Goal: Transaction & Acquisition: Purchase product/service

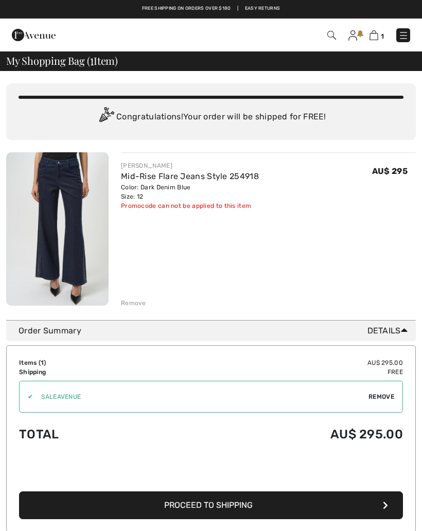
click at [73, 218] on img at bounding box center [57, 228] width 102 height 153
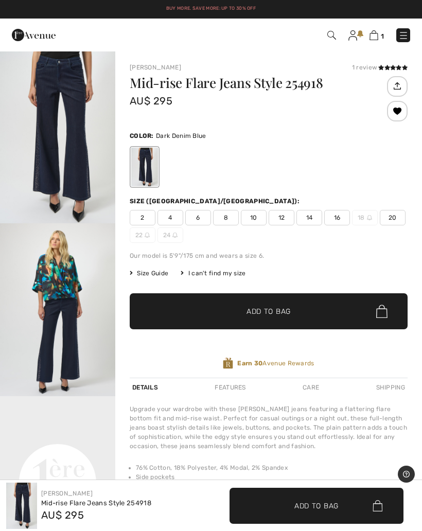
click at [66, 146] on img "1 / 6" at bounding box center [57, 136] width 115 height 173
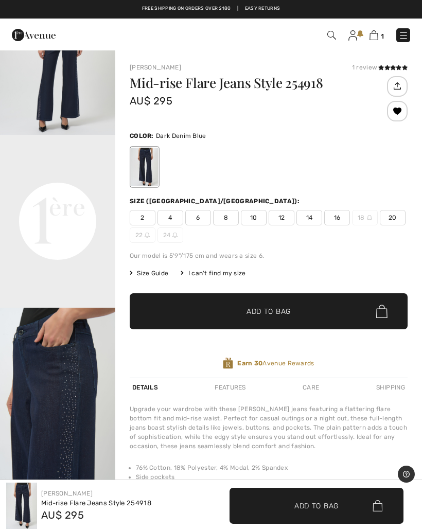
scroll to position [258, 0]
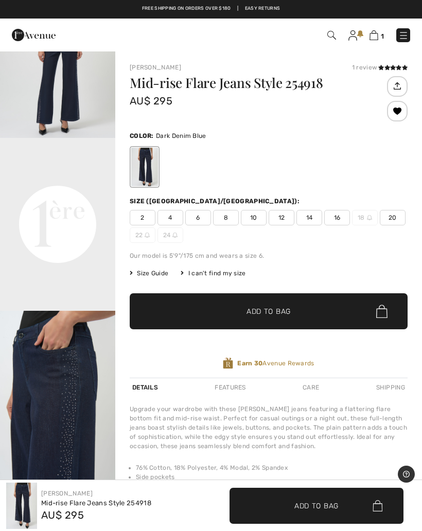
click at [55, 195] on video "Your browser does not support the video tag." at bounding box center [57, 167] width 115 height 58
click at [86, 195] on video "Your browser does not support the video tag." at bounding box center [57, 167] width 115 height 58
click at [80, 195] on video "Your browser does not support the video tag." at bounding box center [57, 167] width 115 height 58
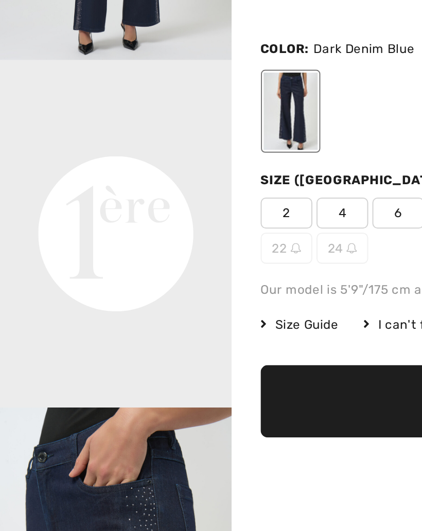
scroll to position [254, 0]
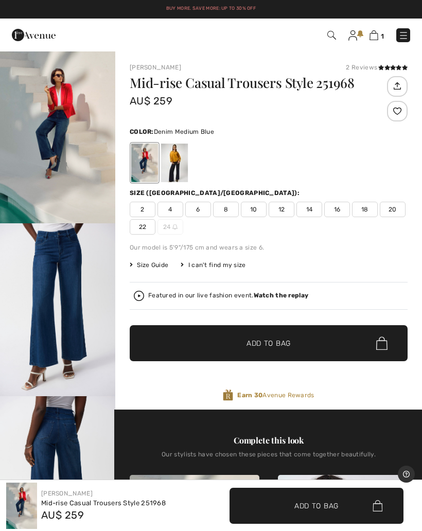
click at [57, 156] on img "1 / 11" at bounding box center [57, 136] width 115 height 173
click at [287, 210] on span "12" at bounding box center [282, 209] width 26 height 15
click at [294, 343] on span "✔ Added to Bag Add to Bag" at bounding box center [269, 343] width 278 height 36
click at [288, 293] on strong "Watch the replay" at bounding box center [281, 295] width 55 height 7
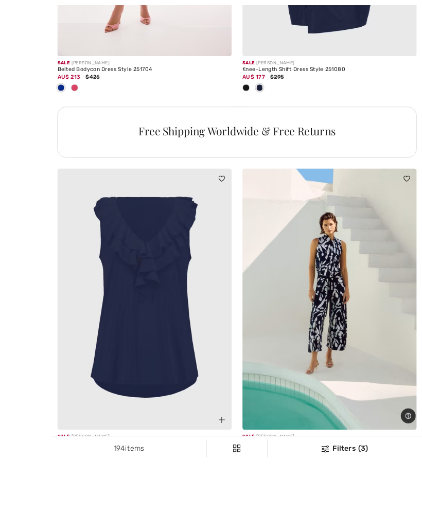
scroll to position [8831, 0]
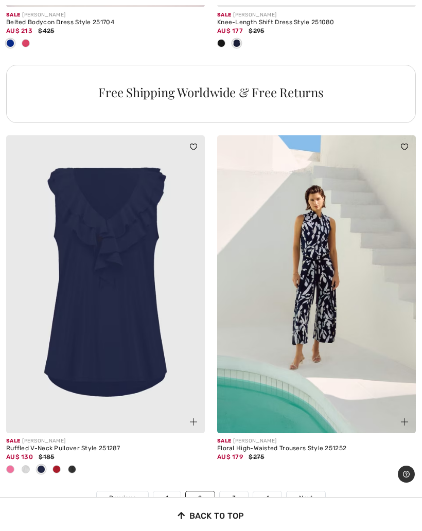
click at [199, 416] on span at bounding box center [193, 422] width 12 height 12
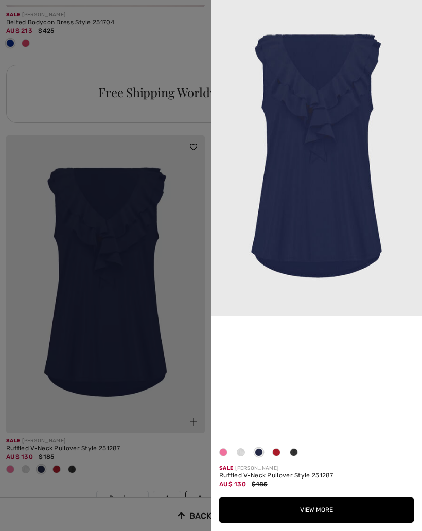
scroll to position [242, 0]
click at [417, 316] on video "Your browser does not support the video tag." at bounding box center [316, 368] width 211 height 105
click at [276, 456] on span at bounding box center [276, 452] width 8 height 8
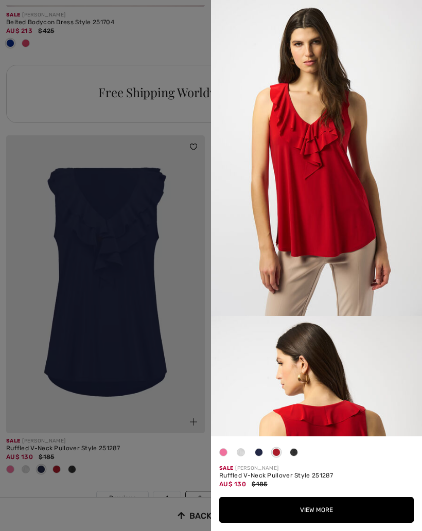
click at [37, 386] on div at bounding box center [211, 265] width 422 height 531
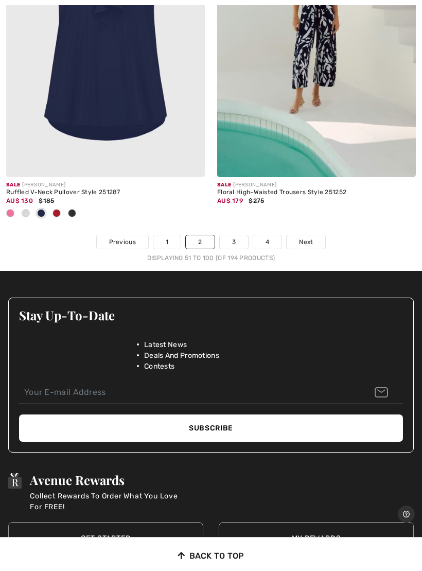
scroll to position [9087, 0]
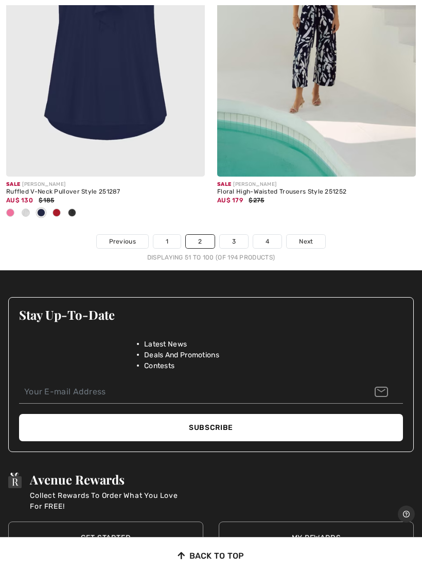
click at [312, 237] on span "Next" at bounding box center [306, 241] width 14 height 9
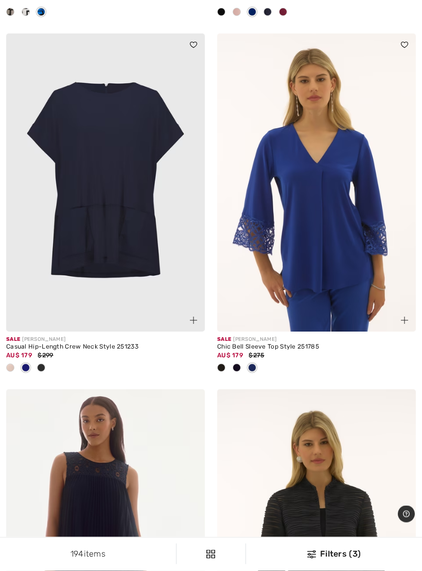
scroll to position [485, 0]
click at [196, 316] on img at bounding box center [193, 319] width 7 height 7
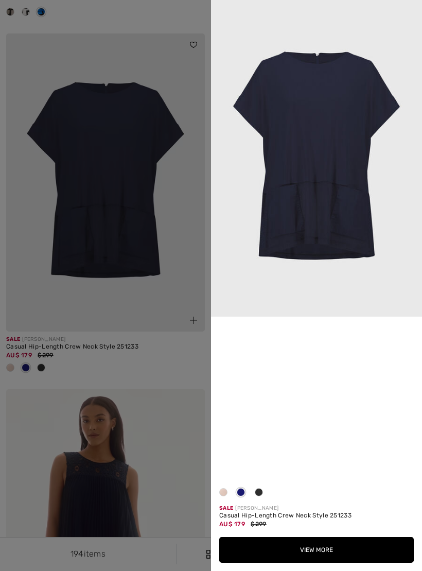
scroll to position [0, 0]
click at [37, 298] on div at bounding box center [211, 285] width 422 height 571
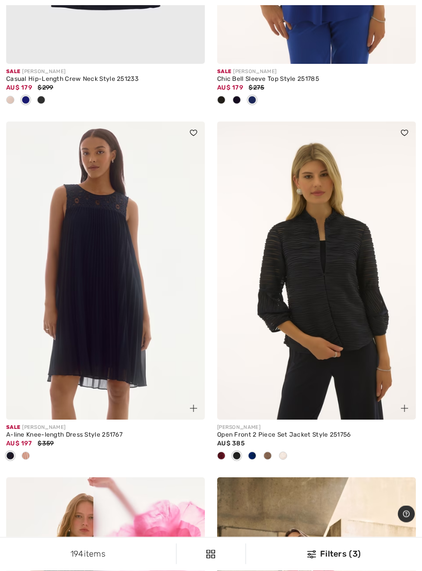
scroll to position [753, 0]
click at [359, 307] on img at bounding box center [316, 270] width 199 height 298
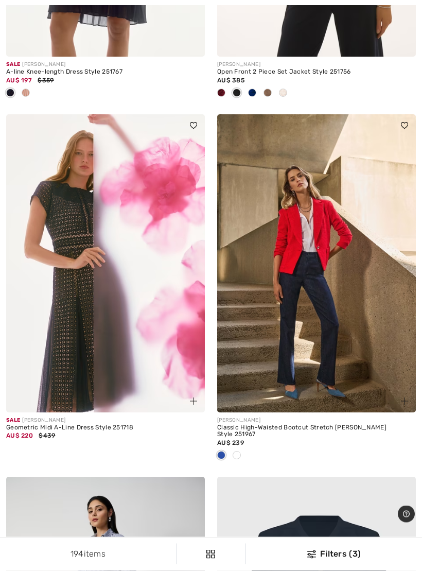
scroll to position [1115, 0]
click at [356, 317] on img at bounding box center [316, 263] width 199 height 298
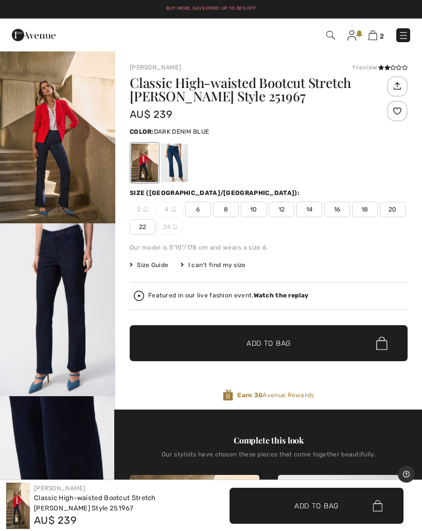
click at [55, 160] on img "1 / 5" at bounding box center [57, 136] width 115 height 173
click at [181, 158] on div at bounding box center [174, 163] width 27 height 39
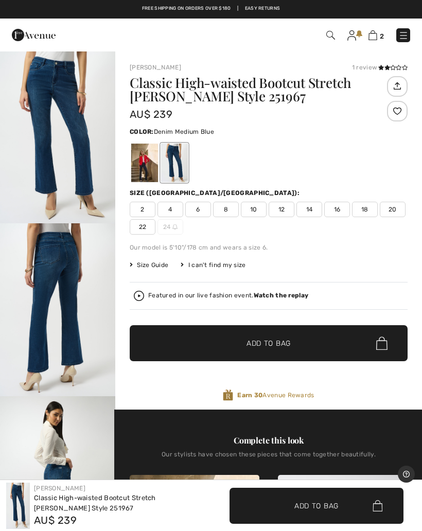
click at [60, 131] on img "1 / 4" at bounding box center [57, 136] width 115 height 173
click at [288, 208] on span "12" at bounding box center [282, 209] width 26 height 15
click at [301, 343] on span "✔ Added to Bag Add to Bag" at bounding box center [269, 343] width 278 height 36
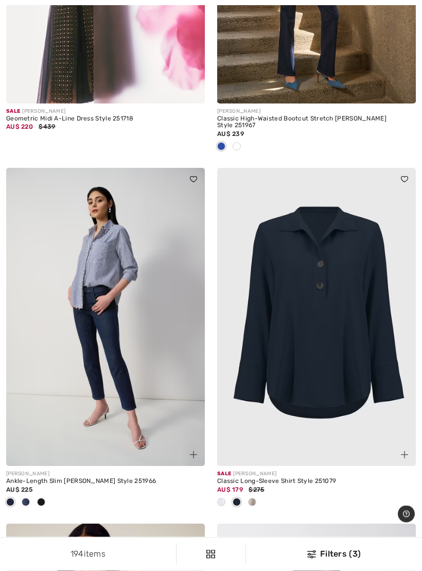
scroll to position [1424, 0]
click at [403, 451] on img at bounding box center [404, 454] width 7 height 7
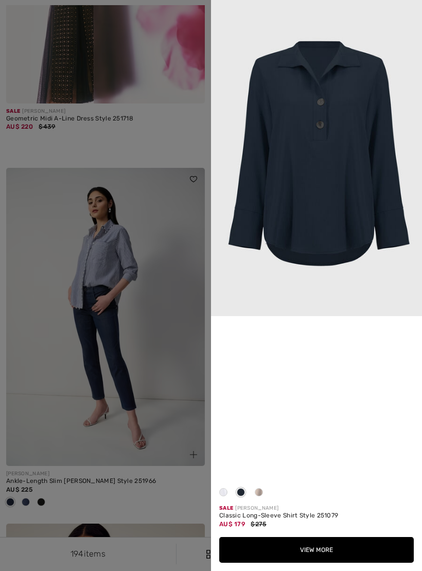
scroll to position [202, 0]
click at [262, 496] on span at bounding box center [259, 492] width 8 height 8
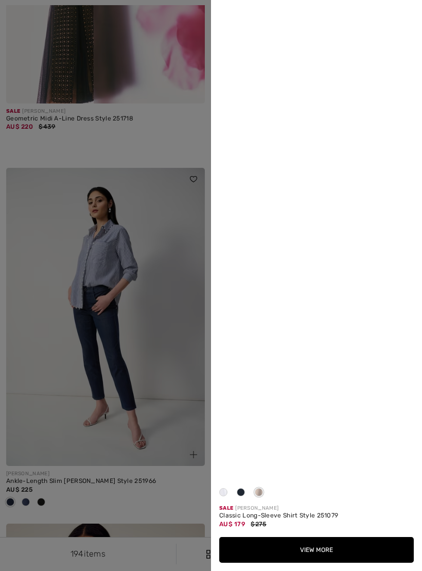
scroll to position [0, 0]
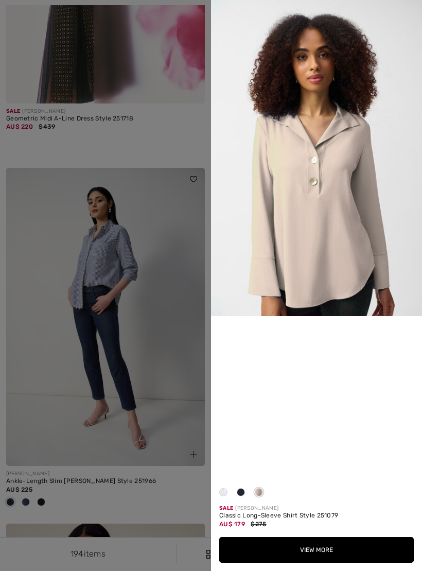
click at [47, 384] on div at bounding box center [211, 285] width 422 height 571
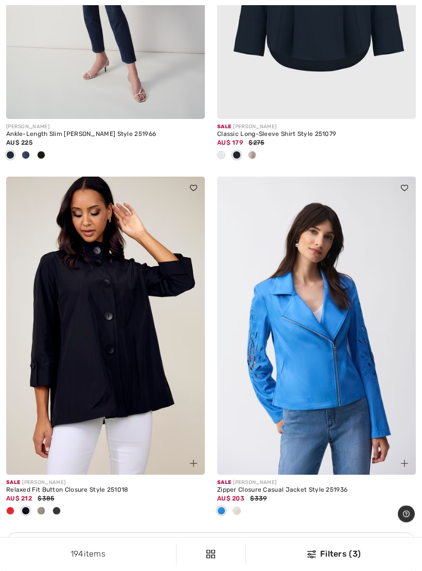
scroll to position [1771, 0]
click at [195, 457] on span at bounding box center [193, 463] width 12 height 12
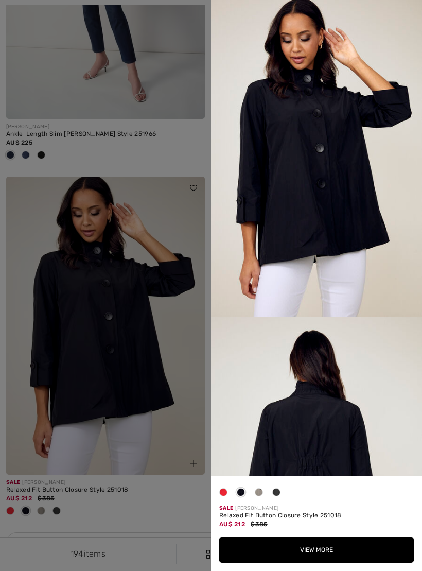
click at [395, 243] on img at bounding box center [316, 158] width 211 height 316
click at [239, 496] on span at bounding box center [241, 492] width 8 height 8
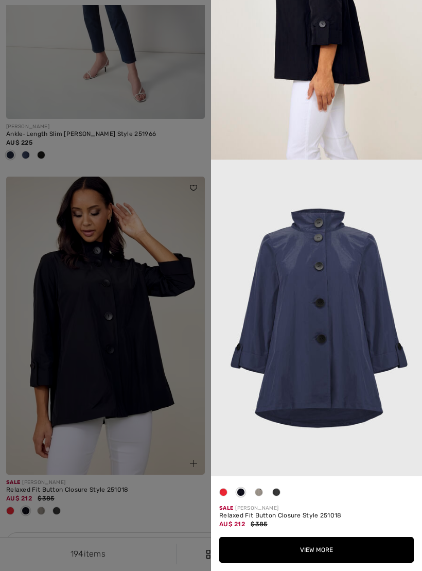
scroll to position [1468, 0]
click at [341, 530] on button "View More" at bounding box center [316, 550] width 194 height 26
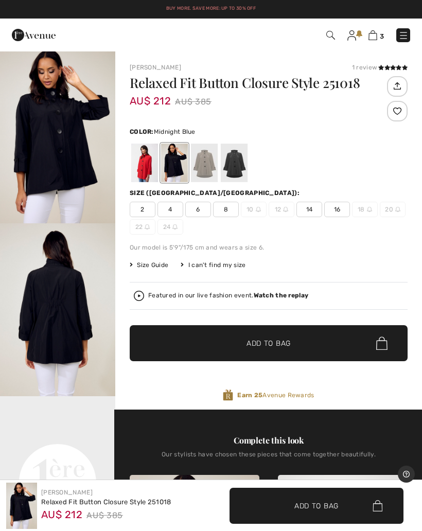
click at [49, 143] on img "1 / 5" at bounding box center [57, 136] width 115 height 173
click at [401, 114] on div at bounding box center [397, 111] width 21 height 21
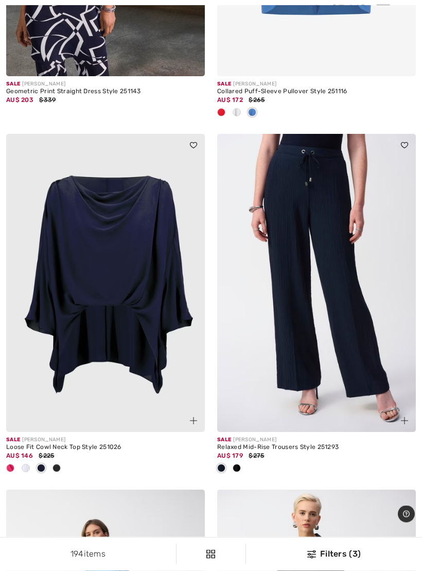
scroll to position [2604, 0]
click at [196, 417] on img at bounding box center [193, 420] width 7 height 7
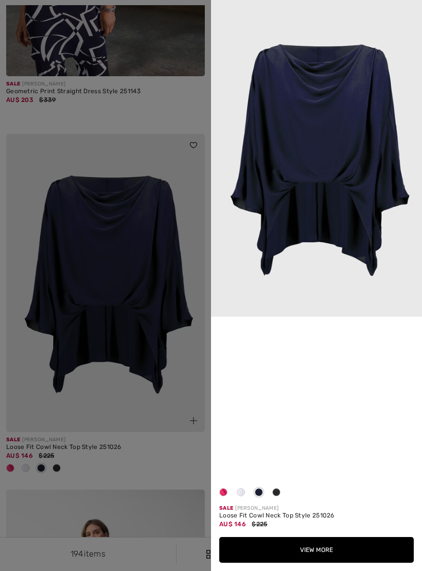
scroll to position [197, 0]
click at [41, 363] on div at bounding box center [211, 285] width 422 height 571
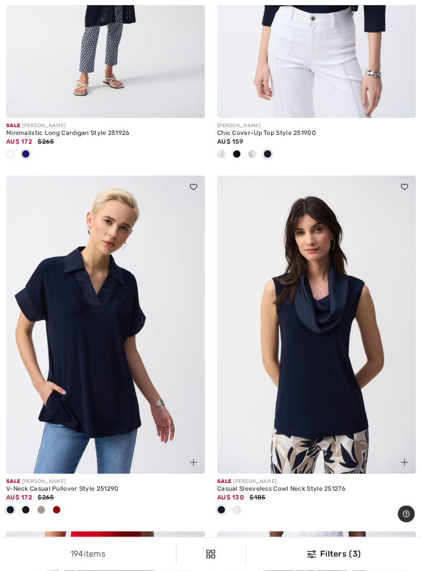
scroll to position [5882, 0]
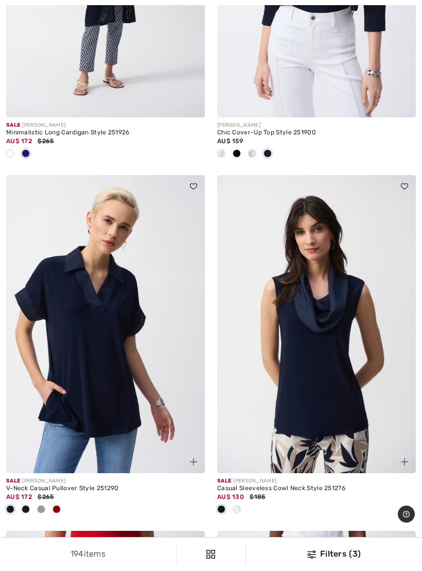
click at [195, 458] on img at bounding box center [193, 461] width 7 height 7
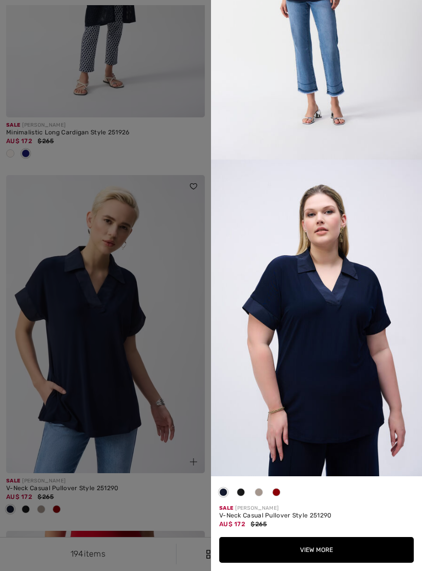
scroll to position [1466, 0]
click at [16, 403] on div at bounding box center [211, 285] width 422 height 571
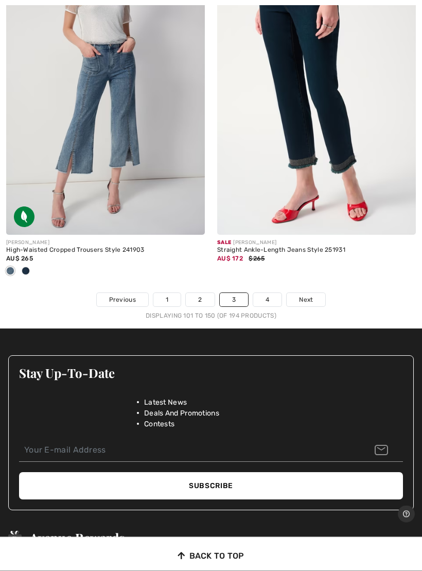
scroll to position [9096, 0]
click at [312, 295] on span "Next" at bounding box center [306, 299] width 14 height 9
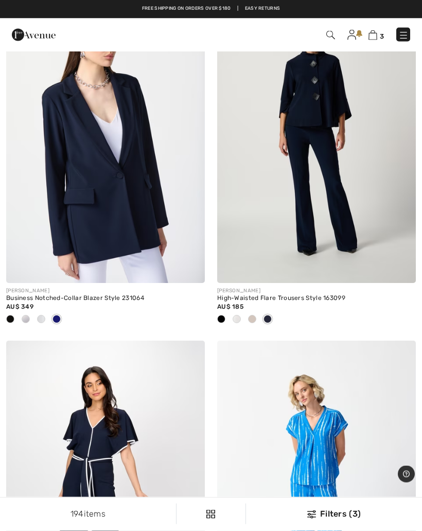
scroll to position [2780, 0]
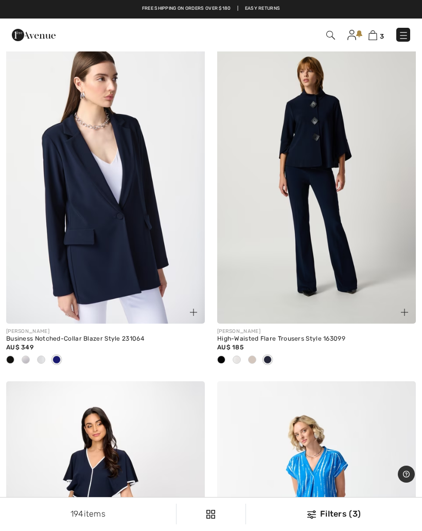
click at [372, 224] on img at bounding box center [316, 175] width 199 height 298
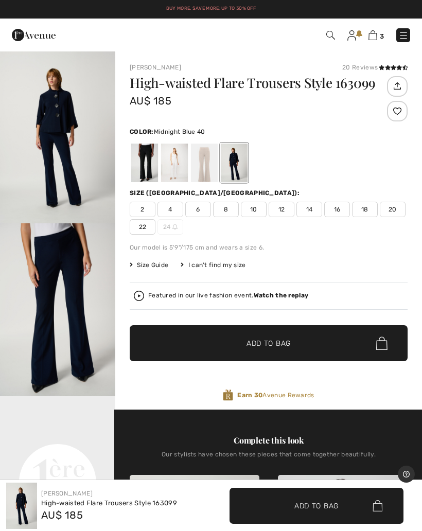
click at [51, 156] on img "1 / 3" at bounding box center [57, 136] width 115 height 173
click at [287, 212] on span "12" at bounding box center [282, 209] width 26 height 15
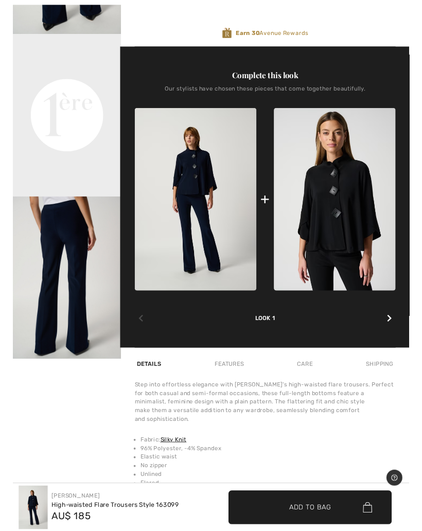
scroll to position [394, 0]
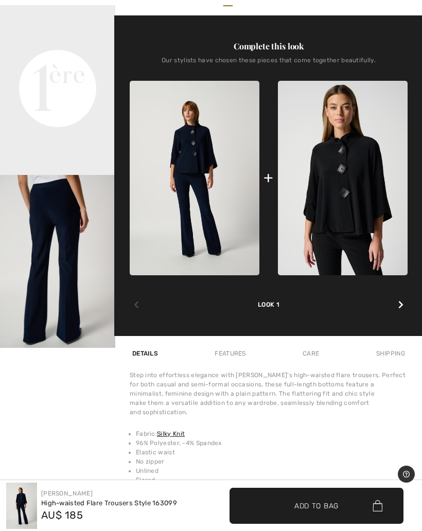
click at [398, 300] on icon at bounding box center [400, 304] width 5 height 8
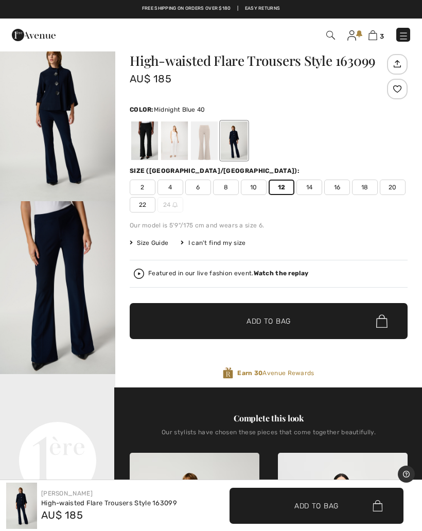
scroll to position [21, 0]
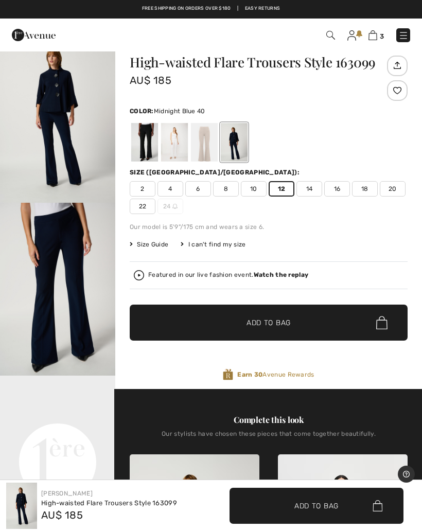
click at [313, 318] on span "✔ Added to Bag Add to Bag" at bounding box center [269, 323] width 278 height 36
click at [113, 280] on div at bounding box center [211, 265] width 422 height 531
click at [203, 148] on div at bounding box center [204, 142] width 27 height 39
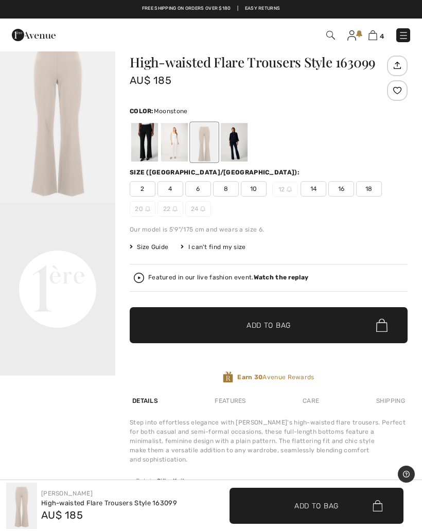
click at [80, 130] on img "1 / 1" at bounding box center [57, 116] width 115 height 173
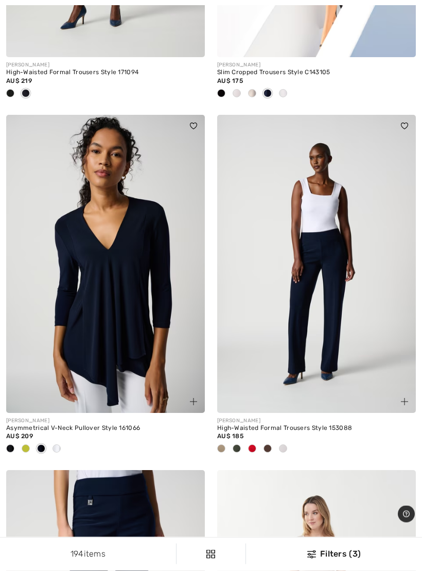
scroll to position [7462, 0]
click at [200, 391] on div at bounding box center [187, 395] width 34 height 34
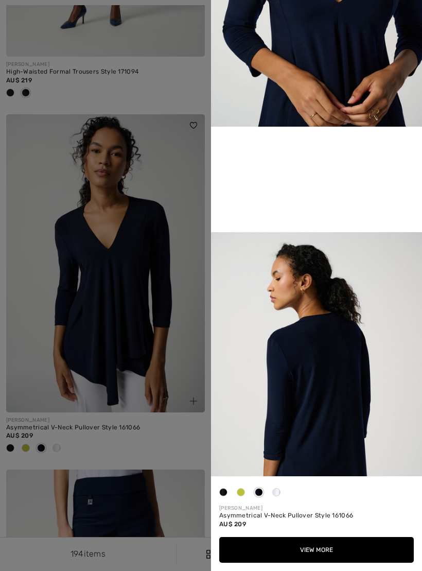
scroll to position [508, 0]
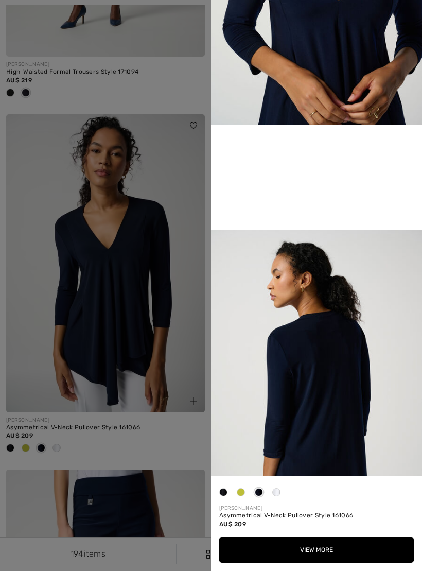
click at [35, 271] on div at bounding box center [211, 285] width 422 height 571
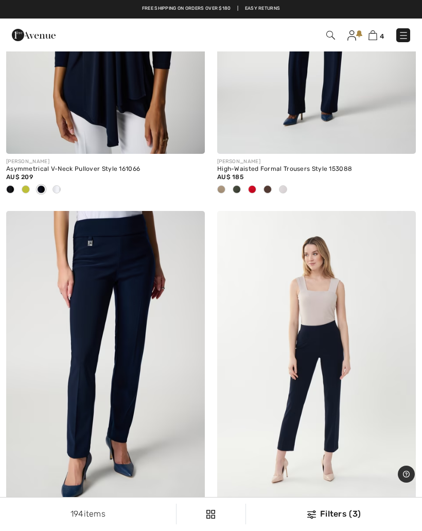
scroll to position [7718, 0]
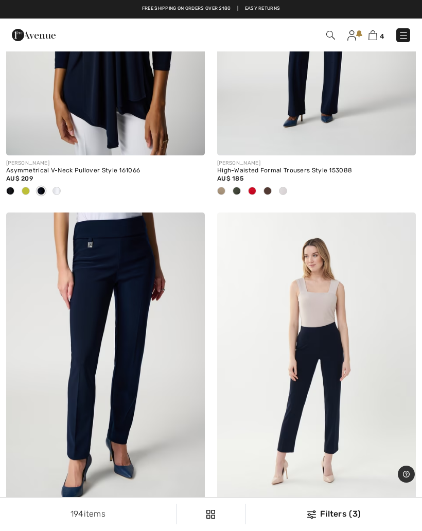
click at [376, 39] on img at bounding box center [372, 35] width 9 height 10
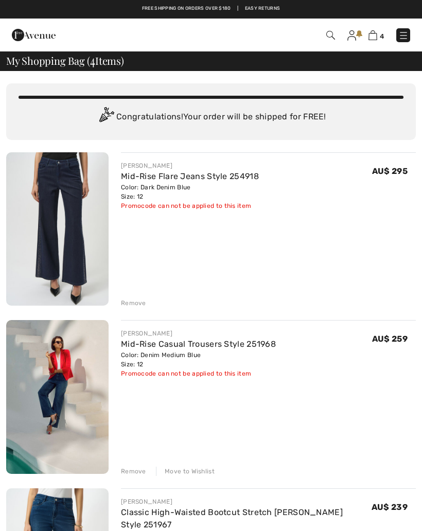
click at [137, 304] on div "Remove" at bounding box center [133, 302] width 25 height 9
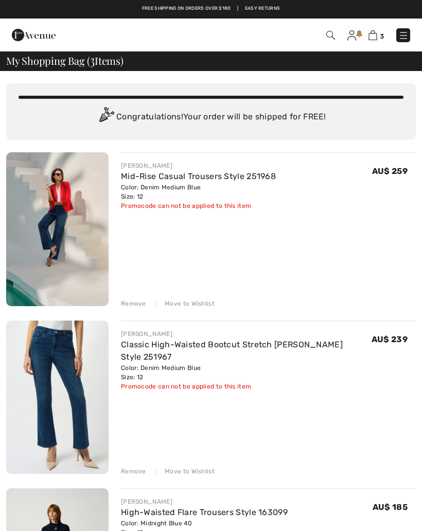
click at [215, 180] on link "Mid-Rise Casual Trousers Style 251968" at bounding box center [198, 176] width 155 height 10
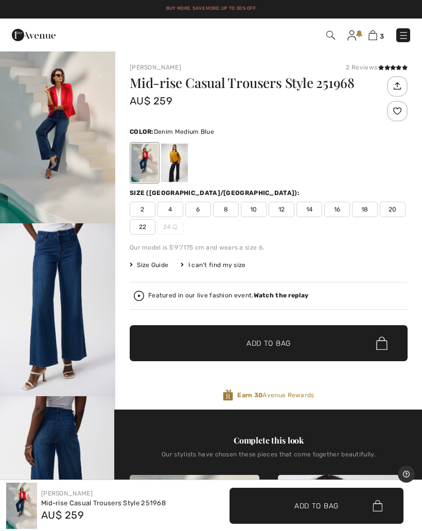
click at [56, 160] on img "1 / 11" at bounding box center [57, 136] width 115 height 173
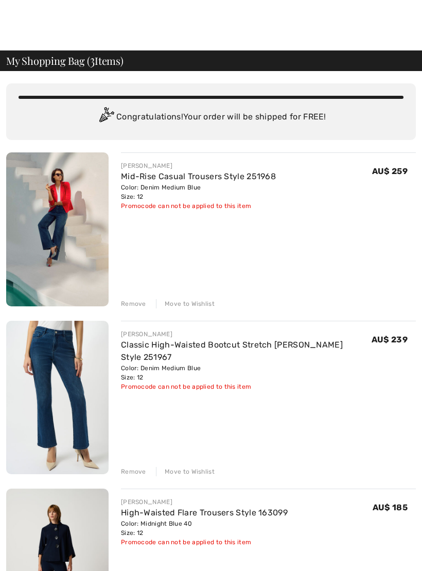
click at [240, 342] on link "Classic High-Waisted Bootcut Stretch [PERSON_NAME] Style 251967" at bounding box center [232, 351] width 222 height 22
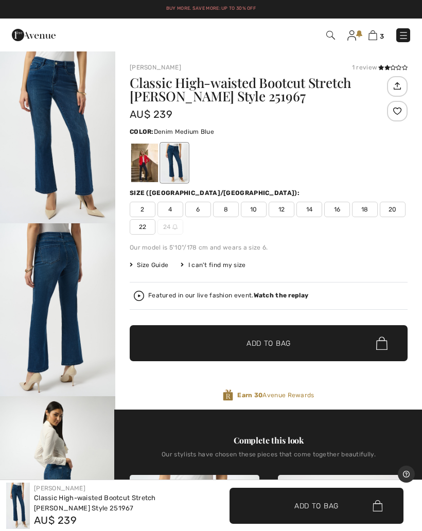
click at [72, 135] on img "1 / 4" at bounding box center [57, 136] width 115 height 173
click at [375, 38] on img at bounding box center [372, 35] width 9 height 10
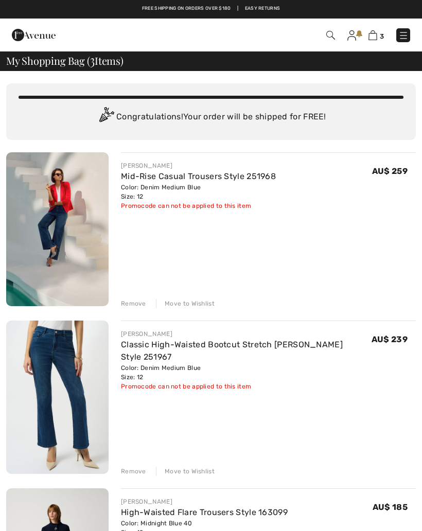
click at [136, 304] on div "Remove" at bounding box center [133, 303] width 25 height 9
